Goal: Information Seeking & Learning: Learn about a topic

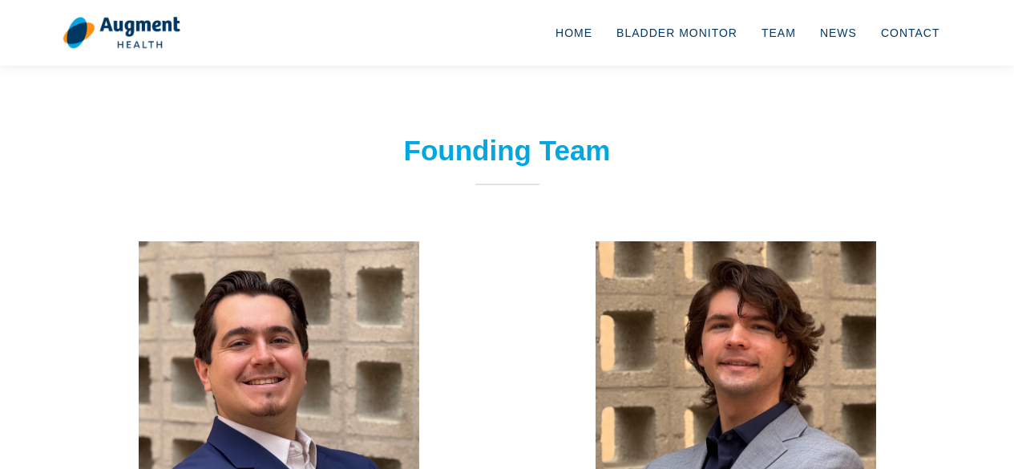
scroll to position [181, 0]
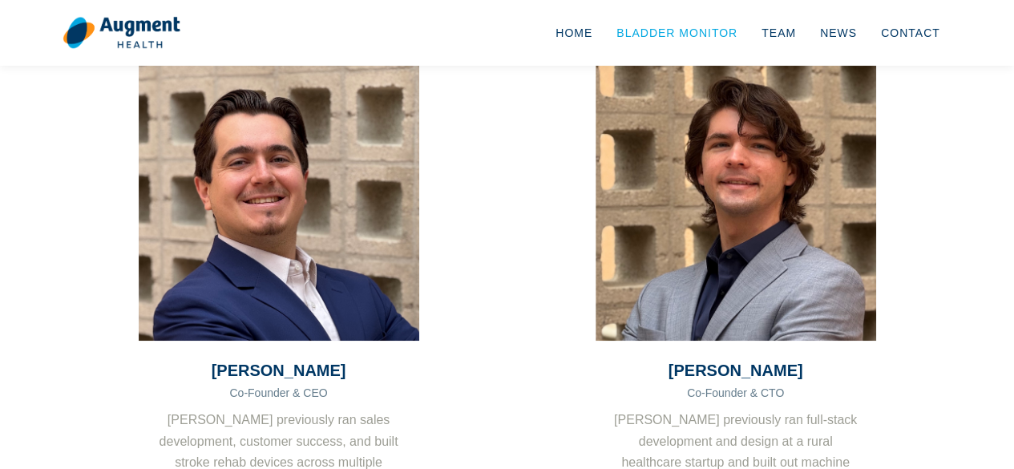
click at [696, 35] on link "Bladder Monitor" at bounding box center [677, 32] width 145 height 53
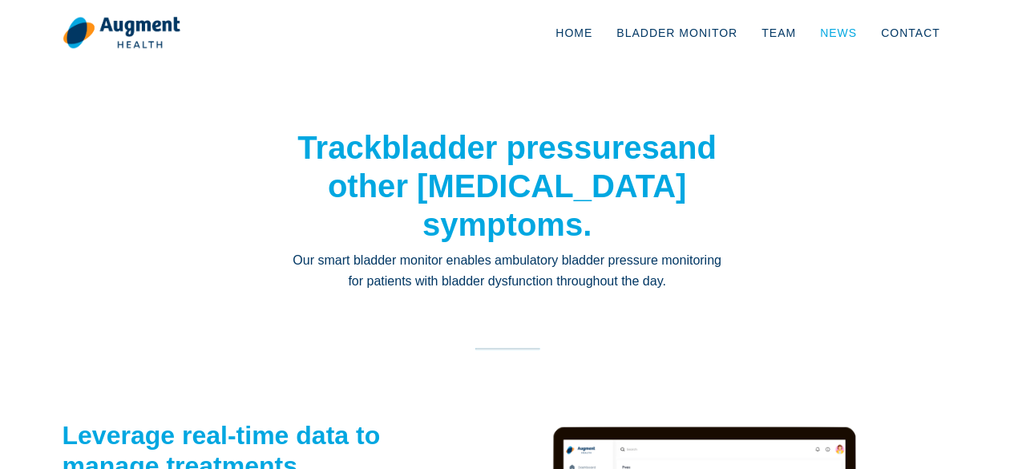
click at [859, 31] on link "News" at bounding box center [838, 32] width 61 height 53
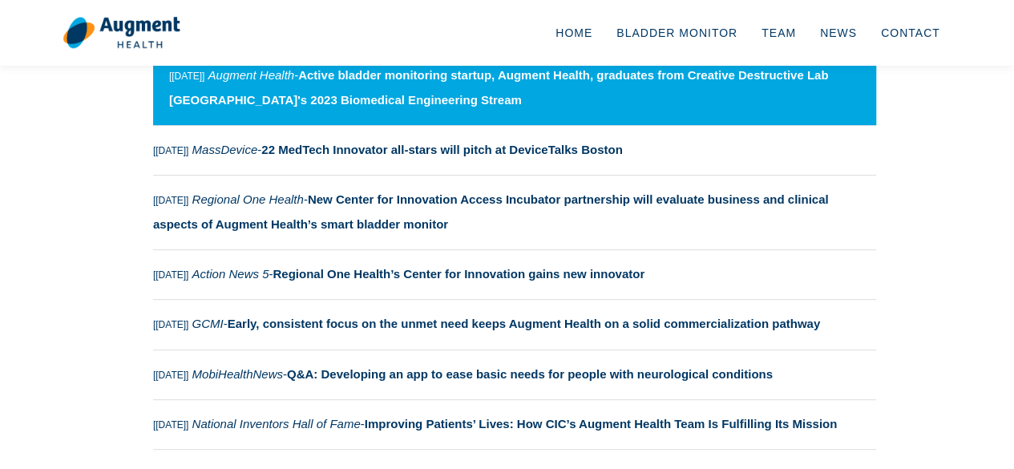
scroll to position [255, 0]
